Goal: Task Accomplishment & Management: Complete application form

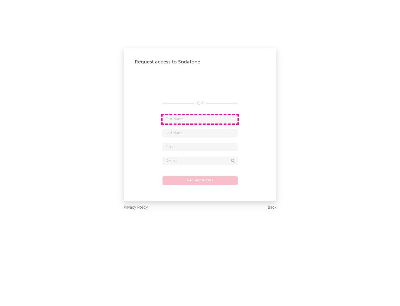
click at [200, 119] on input "text" at bounding box center [200, 119] width 75 height 8
type input "[PERSON_NAME]"
click at [200, 133] on input "text" at bounding box center [200, 133] width 75 height 8
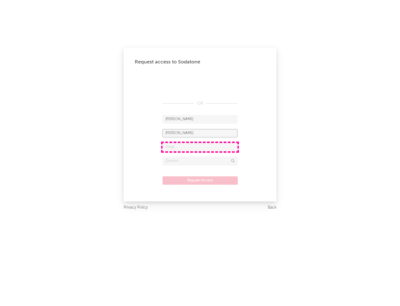
type input "[PERSON_NAME]"
click at [200, 147] on input "text" at bounding box center [200, 147] width 75 height 8
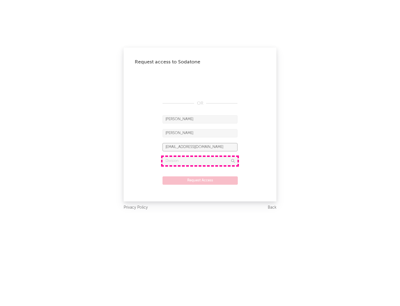
type input "[EMAIL_ADDRESS][DOMAIN_NAME]"
click at [200, 161] on input "text" at bounding box center [200, 161] width 75 height 8
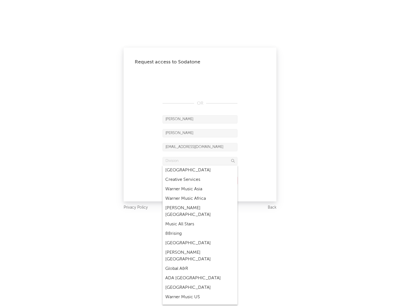
click at [198, 219] on div "Music All Stars" at bounding box center [200, 223] width 75 height 9
type input "Music All Stars"
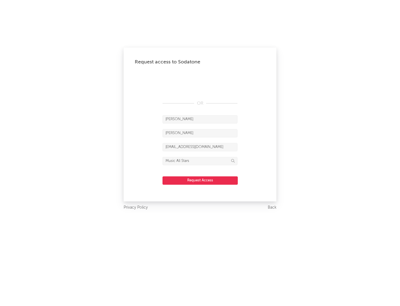
click at [200, 180] on button "Request Access" at bounding box center [200, 180] width 75 height 8
